Goal: Register for event/course

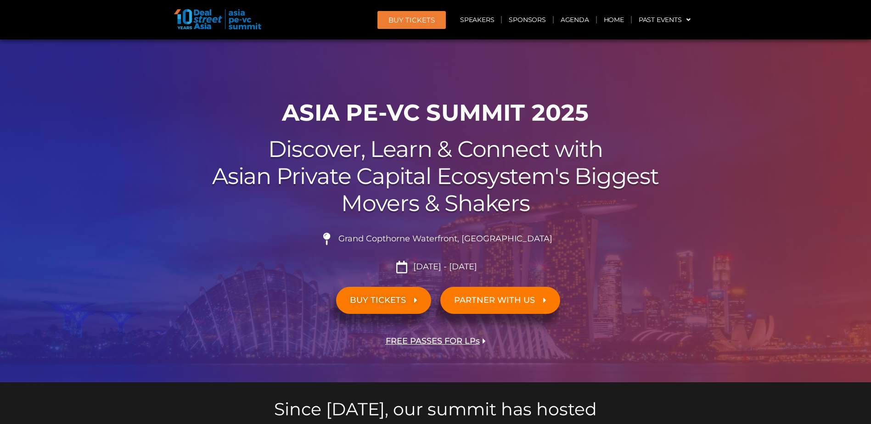
click at [384, 303] on span "BUY TICKETS" at bounding box center [378, 300] width 56 height 9
click at [400, 298] on span "BUY TICKETS" at bounding box center [378, 300] width 56 height 9
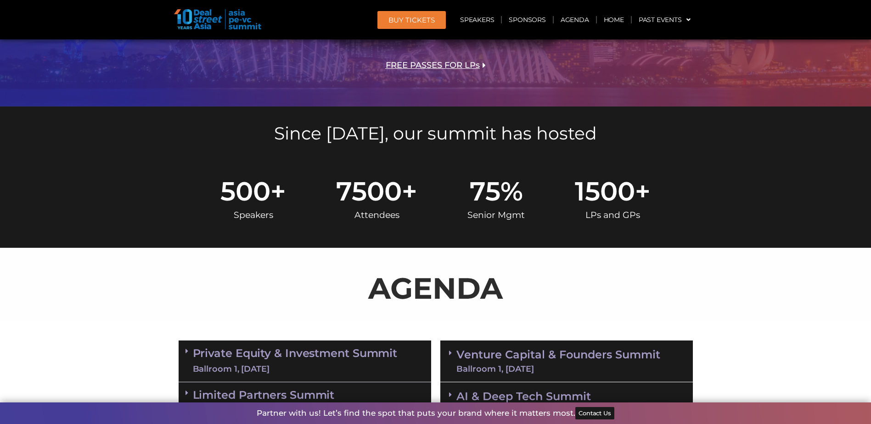
scroll to position [184, 0]
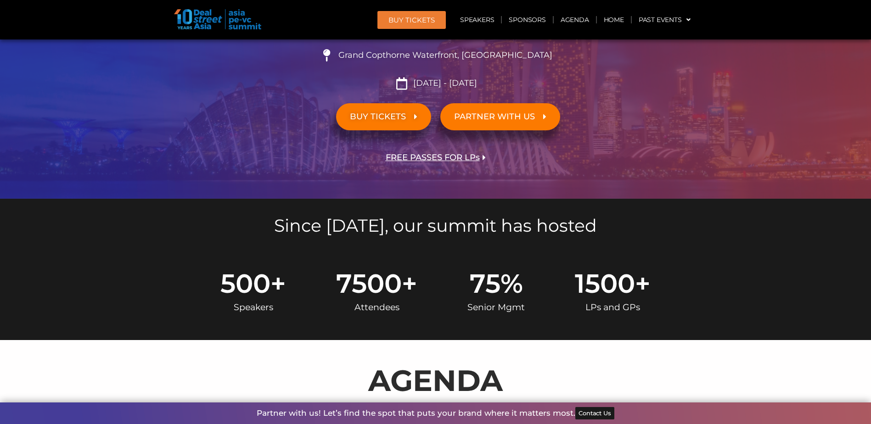
click at [388, 124] on link "BUY TICKETS" at bounding box center [383, 116] width 95 height 27
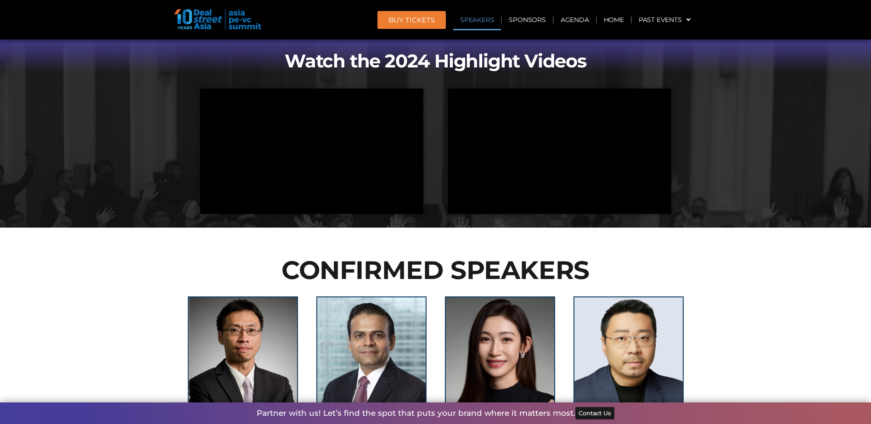
scroll to position [0, 0]
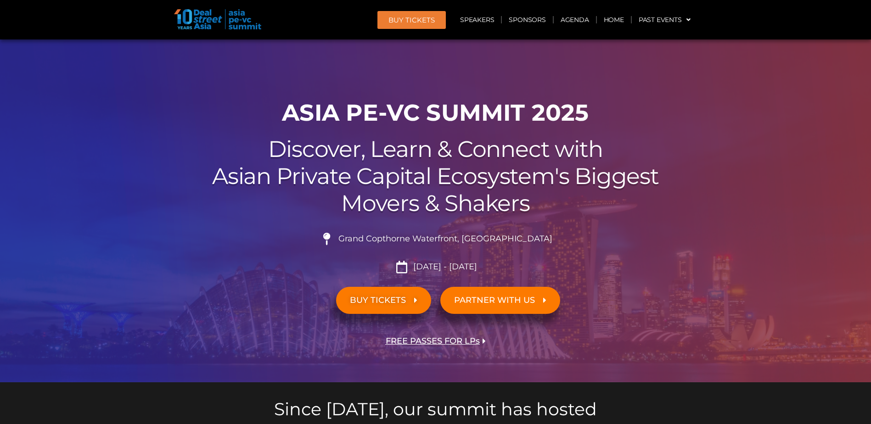
click at [416, 12] on link "BUY Tickets" at bounding box center [411, 20] width 68 height 18
click at [411, 22] on span "BUY Tickets" at bounding box center [411, 20] width 46 height 7
click at [385, 298] on span "BUY TICKETS" at bounding box center [378, 300] width 56 height 9
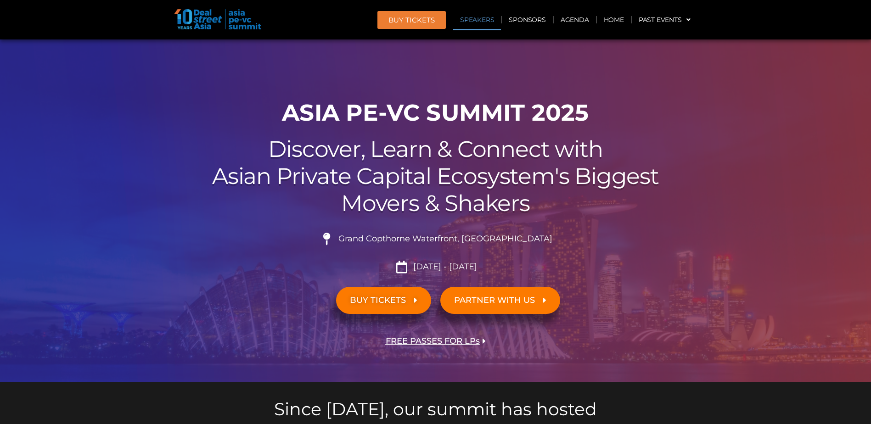
click at [472, 20] on link "Speakers" at bounding box center [477, 19] width 48 height 21
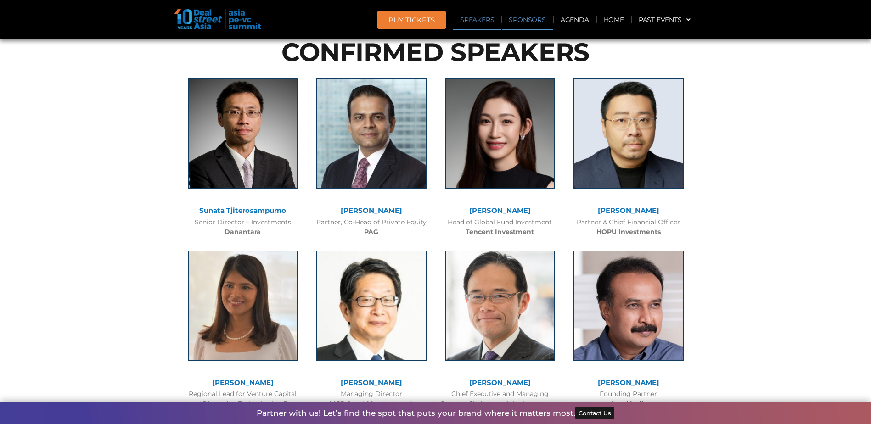
click at [534, 22] on link "Sponsors" at bounding box center [527, 19] width 51 height 21
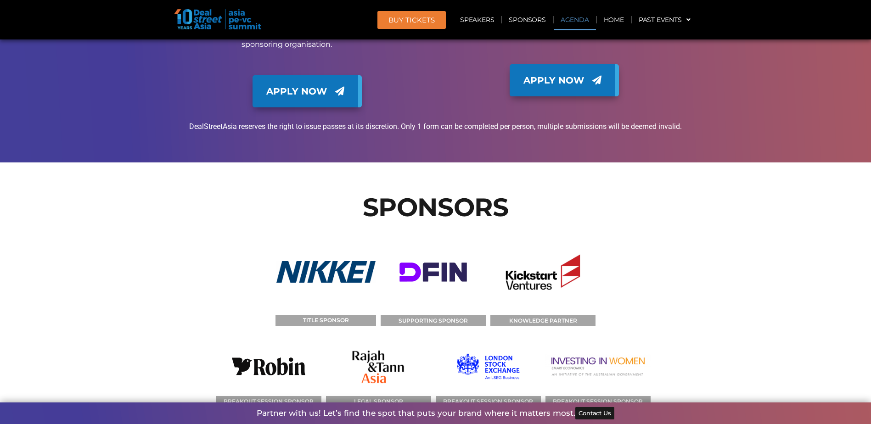
click at [579, 22] on link "Agenda" at bounding box center [575, 19] width 42 height 21
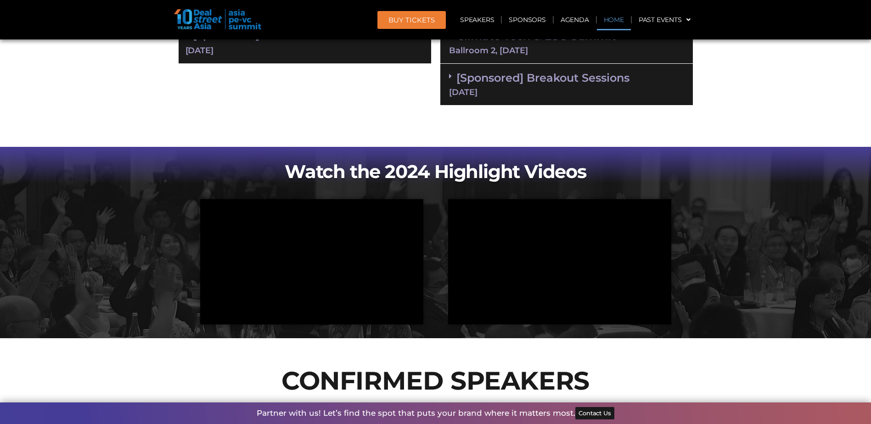
scroll to position [489, 0]
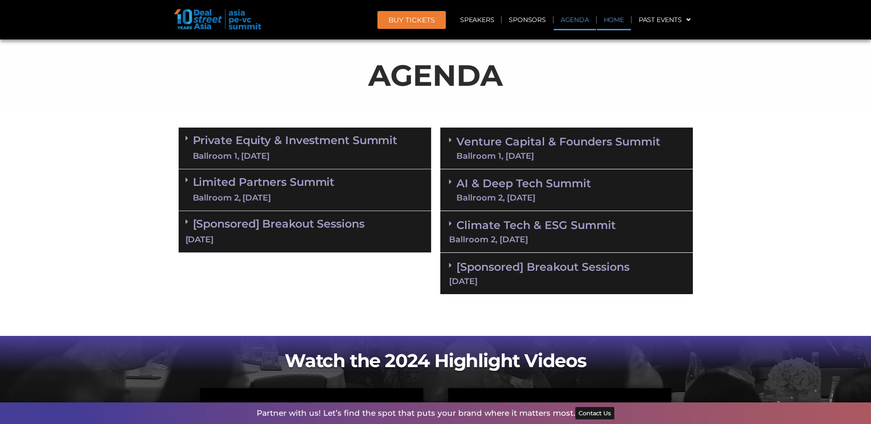
click at [612, 22] on link "Home" at bounding box center [614, 19] width 34 height 21
